Goal: Navigation & Orientation: Understand site structure

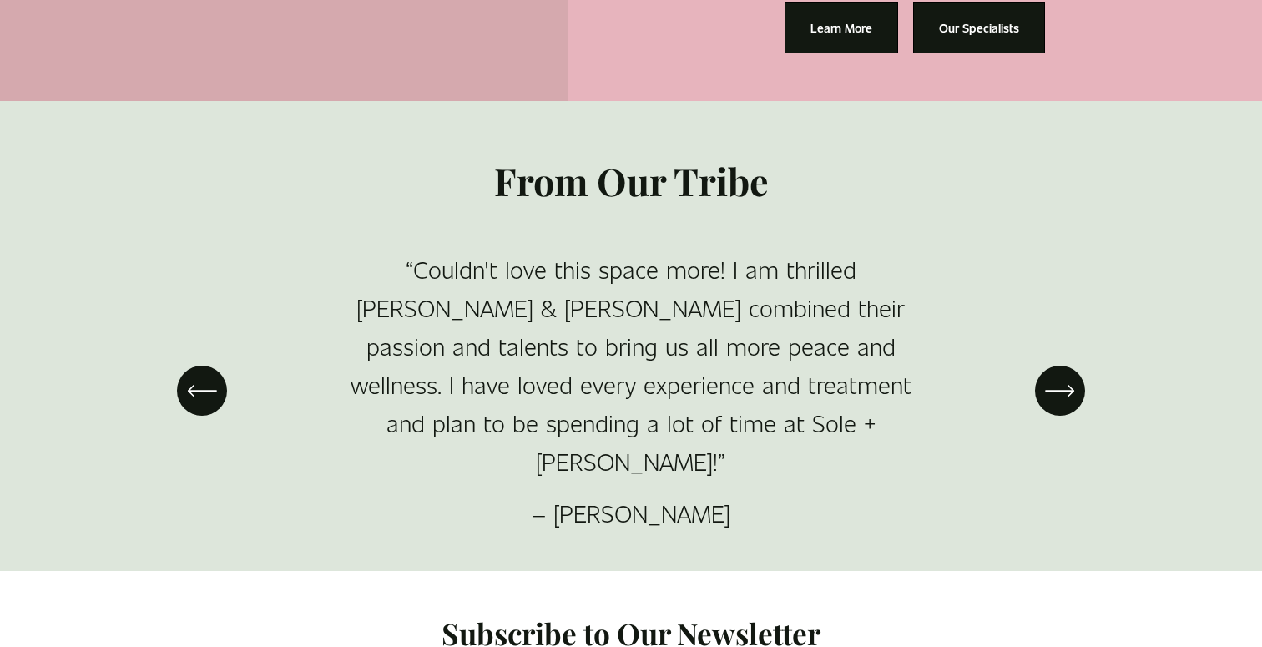
scroll to position [2874, 0]
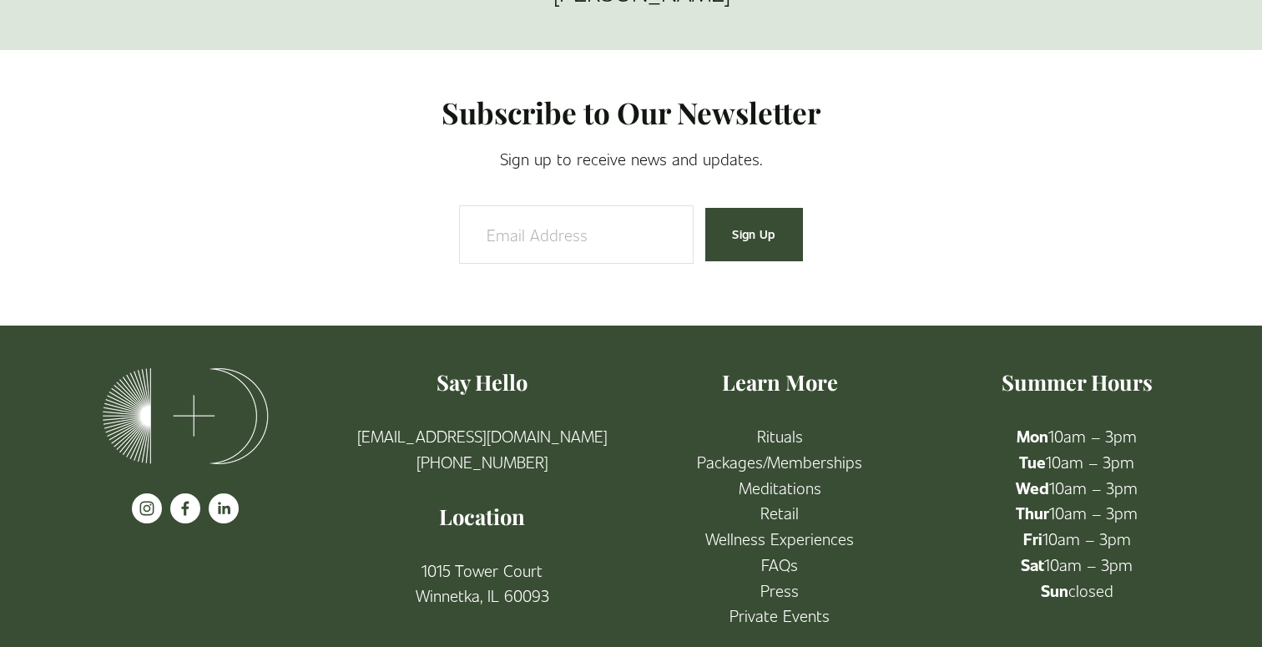
click at [818, 449] on link "Packages/Memberships" at bounding box center [779, 462] width 165 height 26
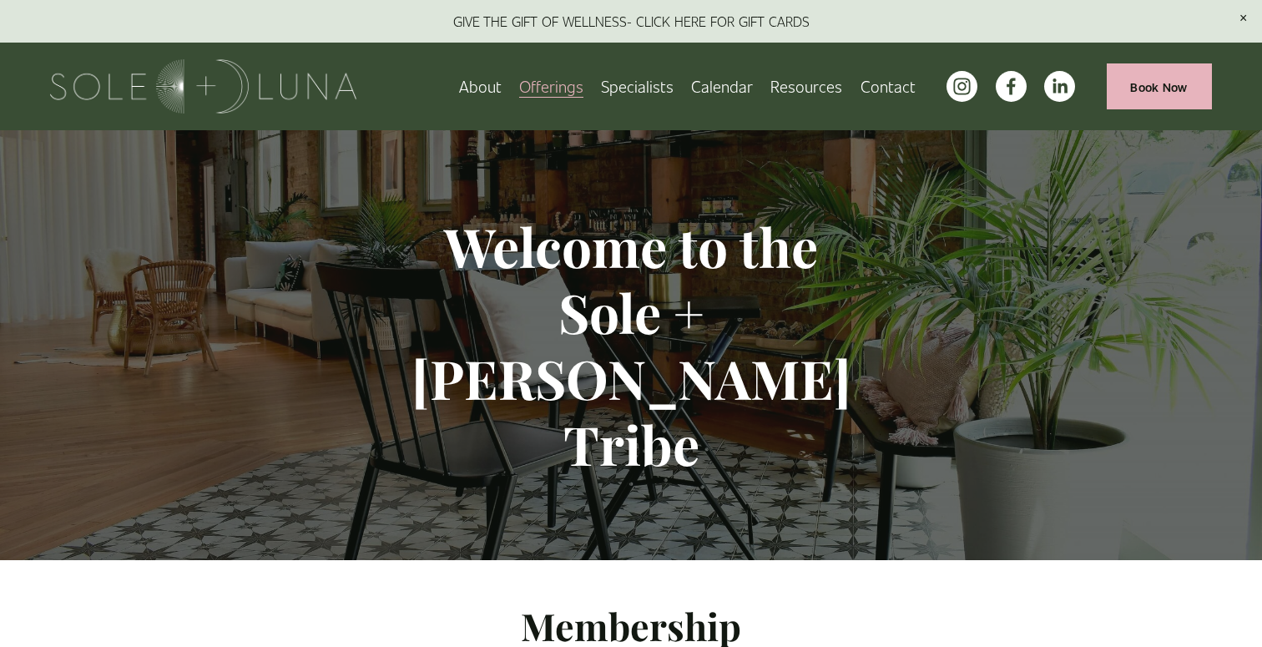
click at [482, 81] on link "About" at bounding box center [480, 86] width 43 height 29
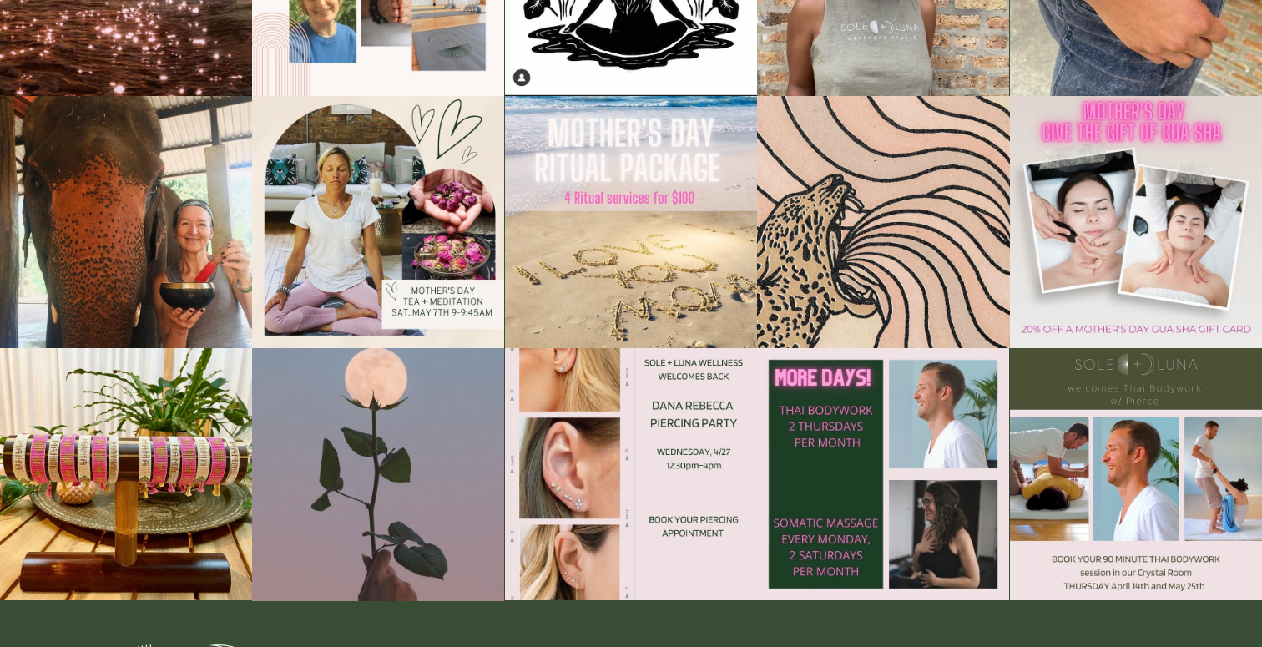
scroll to position [2875, 0]
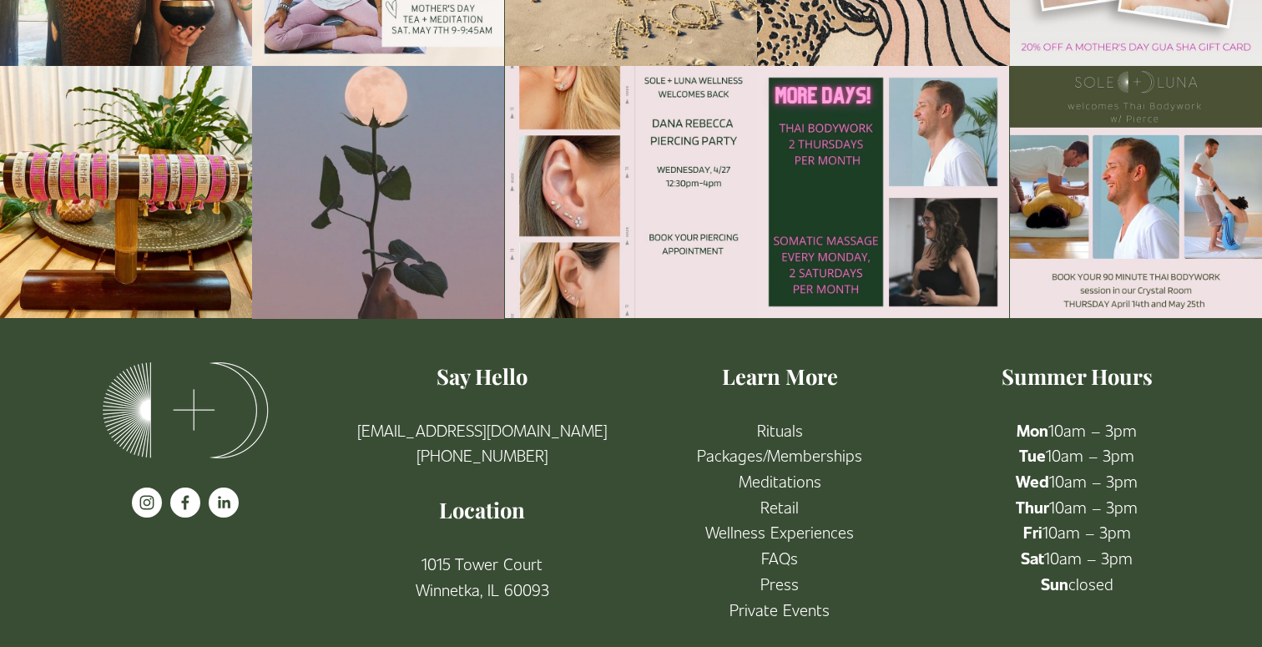
click at [786, 545] on link "FAQs" at bounding box center [779, 558] width 37 height 26
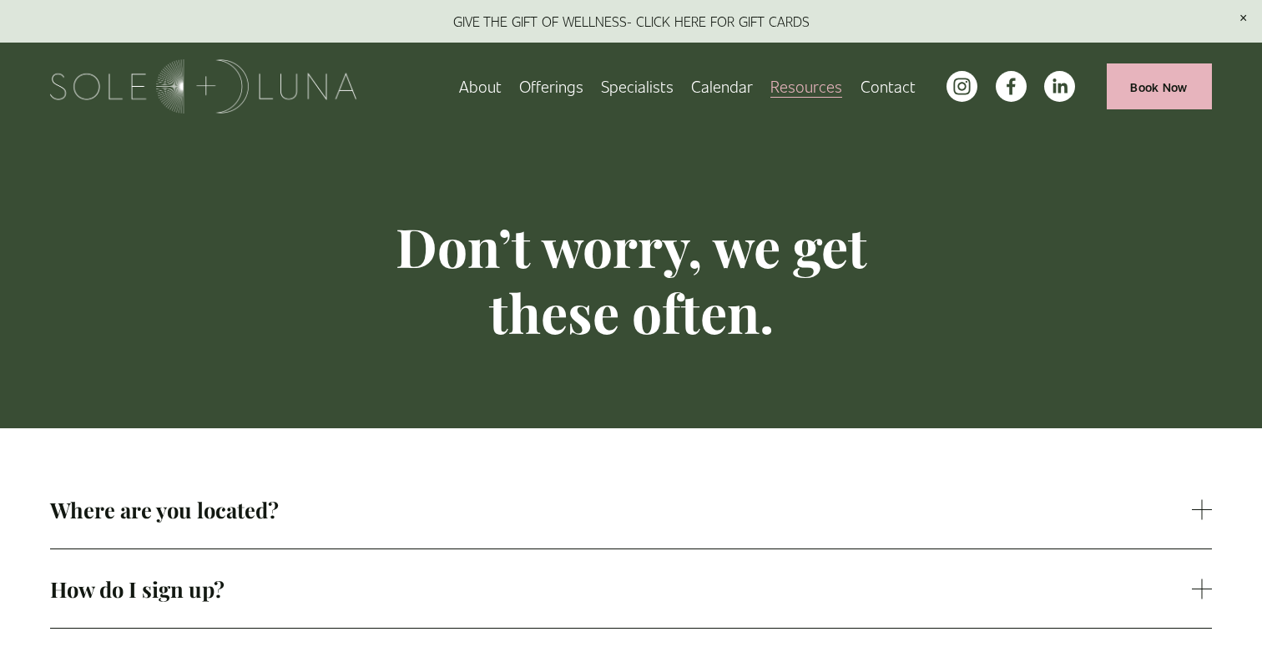
click at [576, 90] on span "Offerings" at bounding box center [551, 86] width 64 height 26
click at [700, 14] on link at bounding box center [631, 21] width 1262 height 43
